Goal: Register for event/course

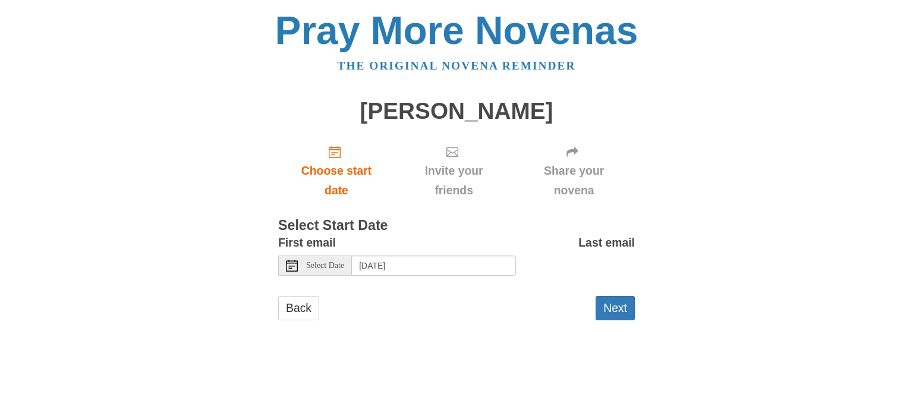
click at [337, 269] on span "Select Date" at bounding box center [325, 266] width 38 height 8
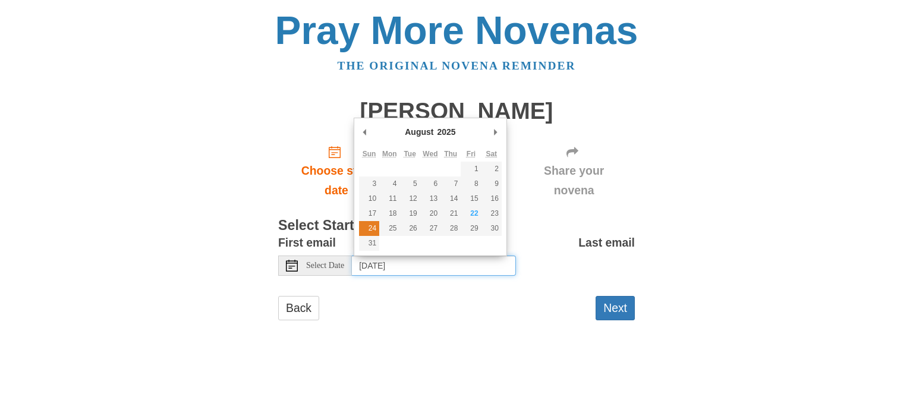
type input "Sunday, August 24th"
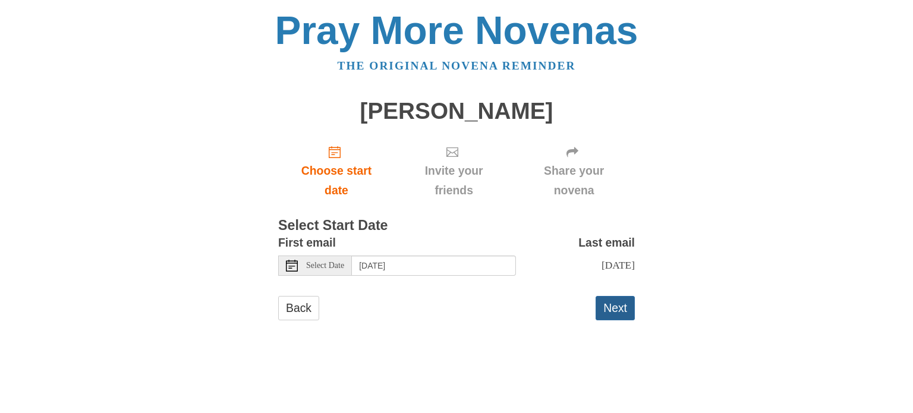
click at [615, 320] on button "Next" at bounding box center [615, 308] width 39 height 24
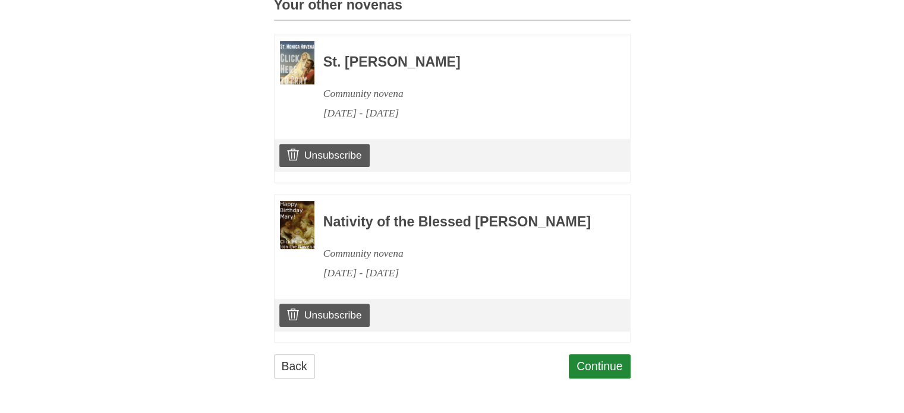
scroll to position [566, 0]
click at [603, 365] on link "Continue" at bounding box center [600, 366] width 62 height 24
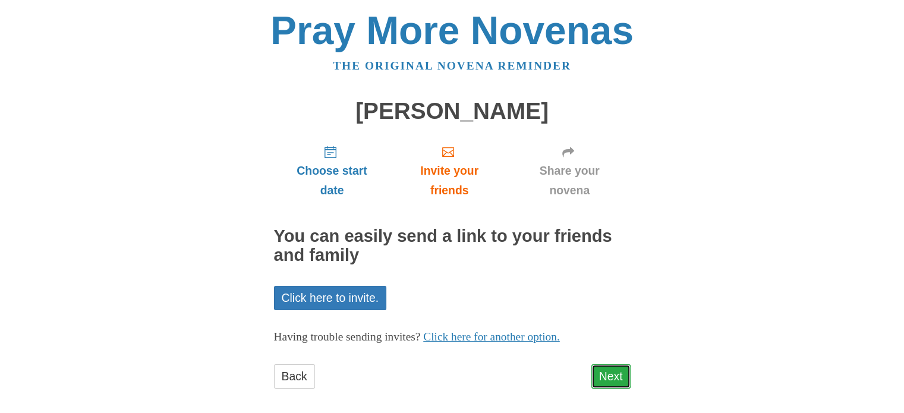
click at [609, 372] on link "Next" at bounding box center [611, 376] width 39 height 24
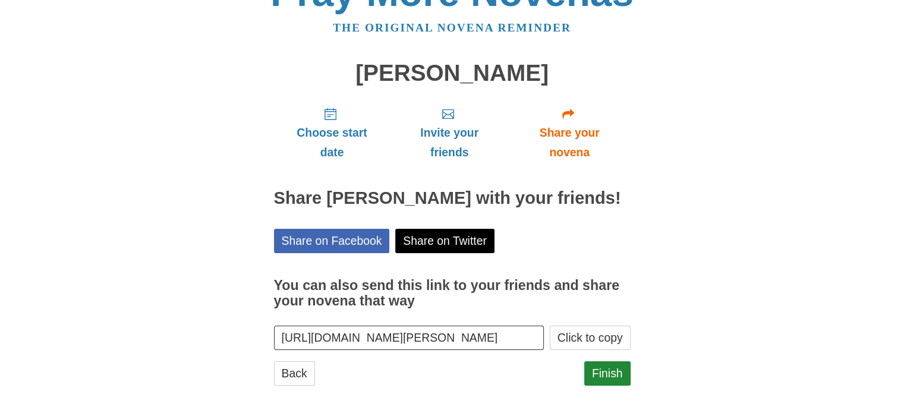
scroll to position [64, 0]
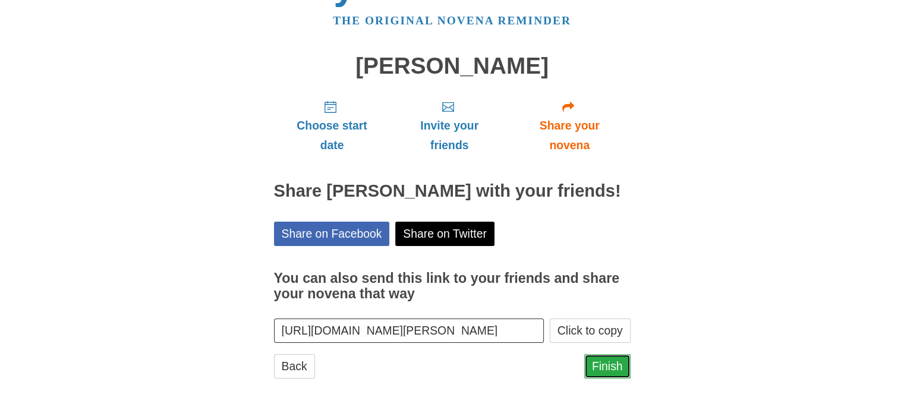
click at [604, 371] on link "Finish" at bounding box center [608, 366] width 46 height 24
